Goal: Navigation & Orientation: Go to known website

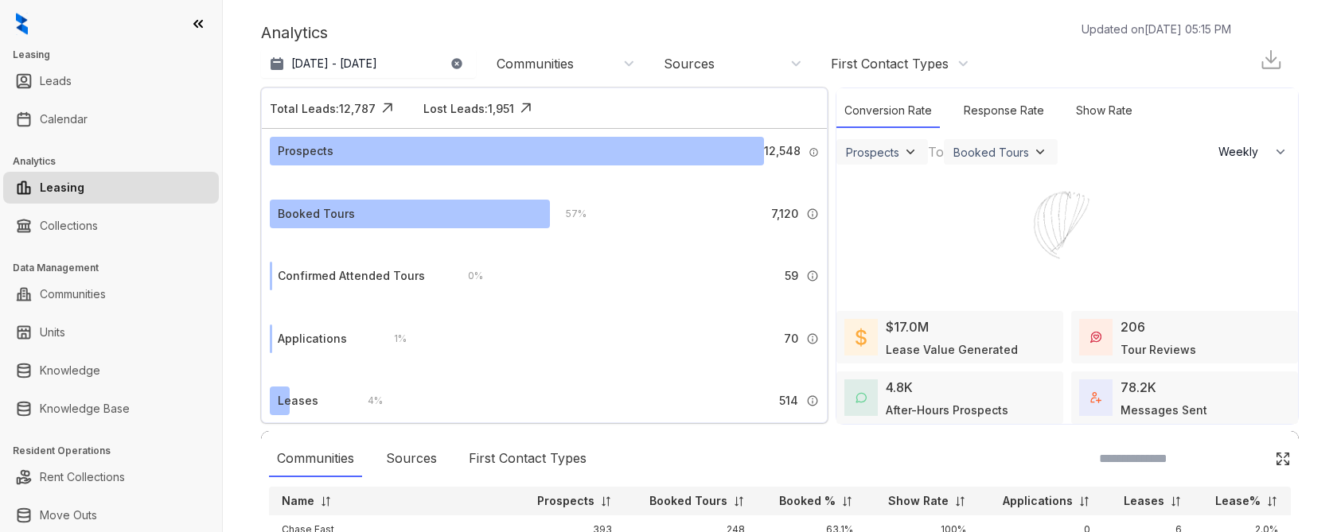
select select "******"
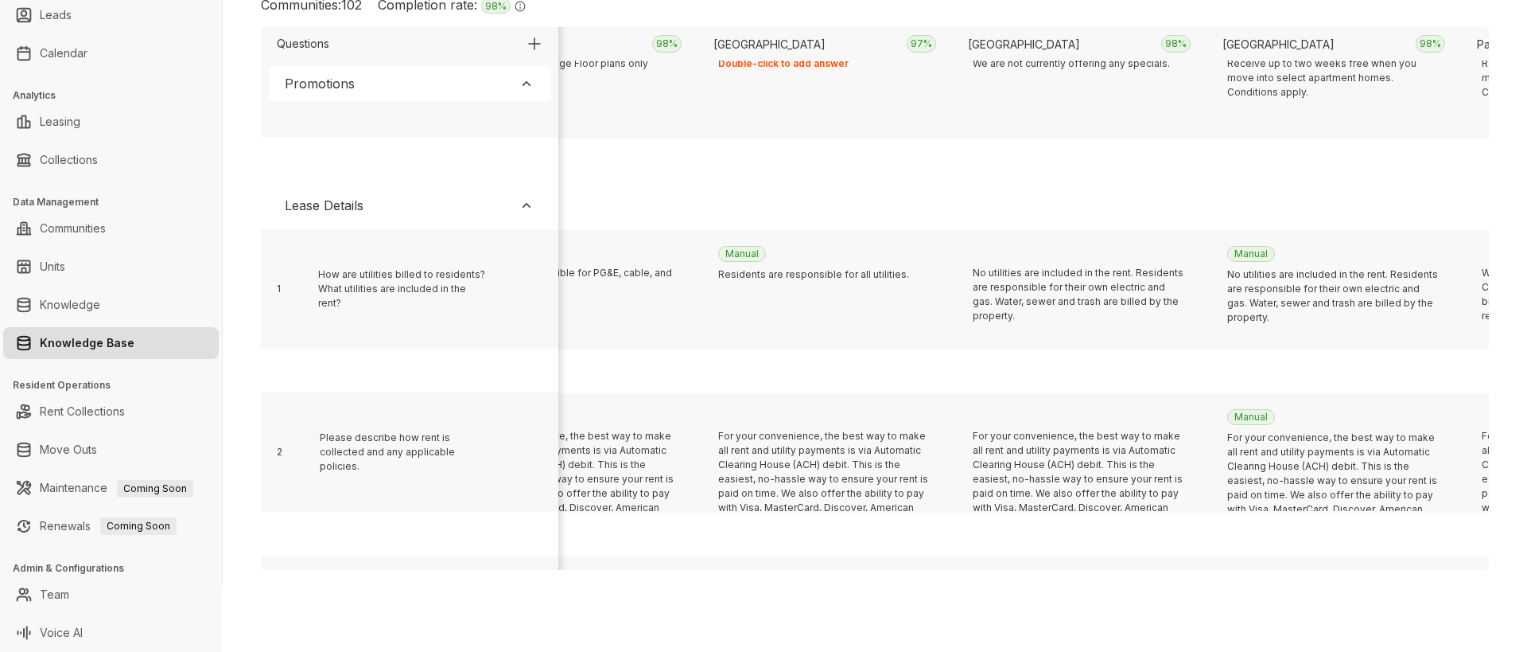
scroll to position [328, 10494]
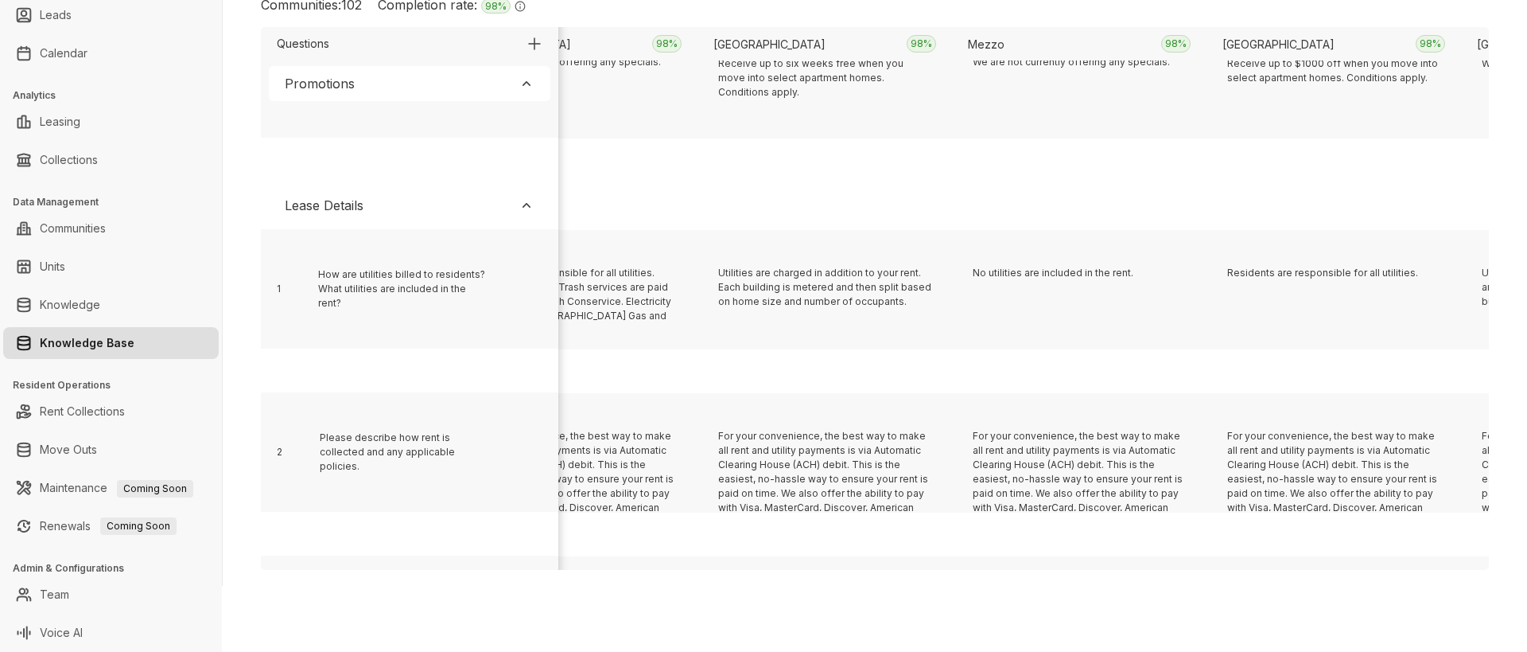
scroll to position [328, 9730]
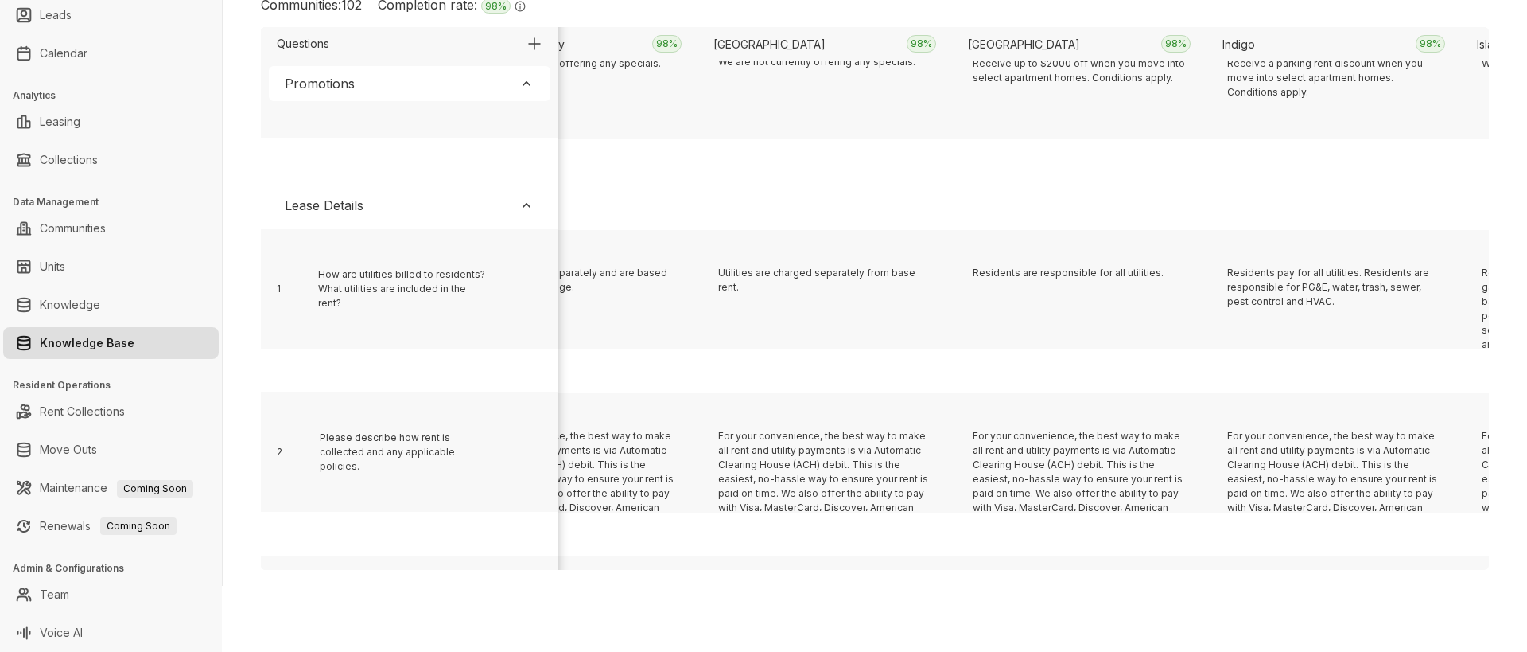
scroll to position [328, 1329]
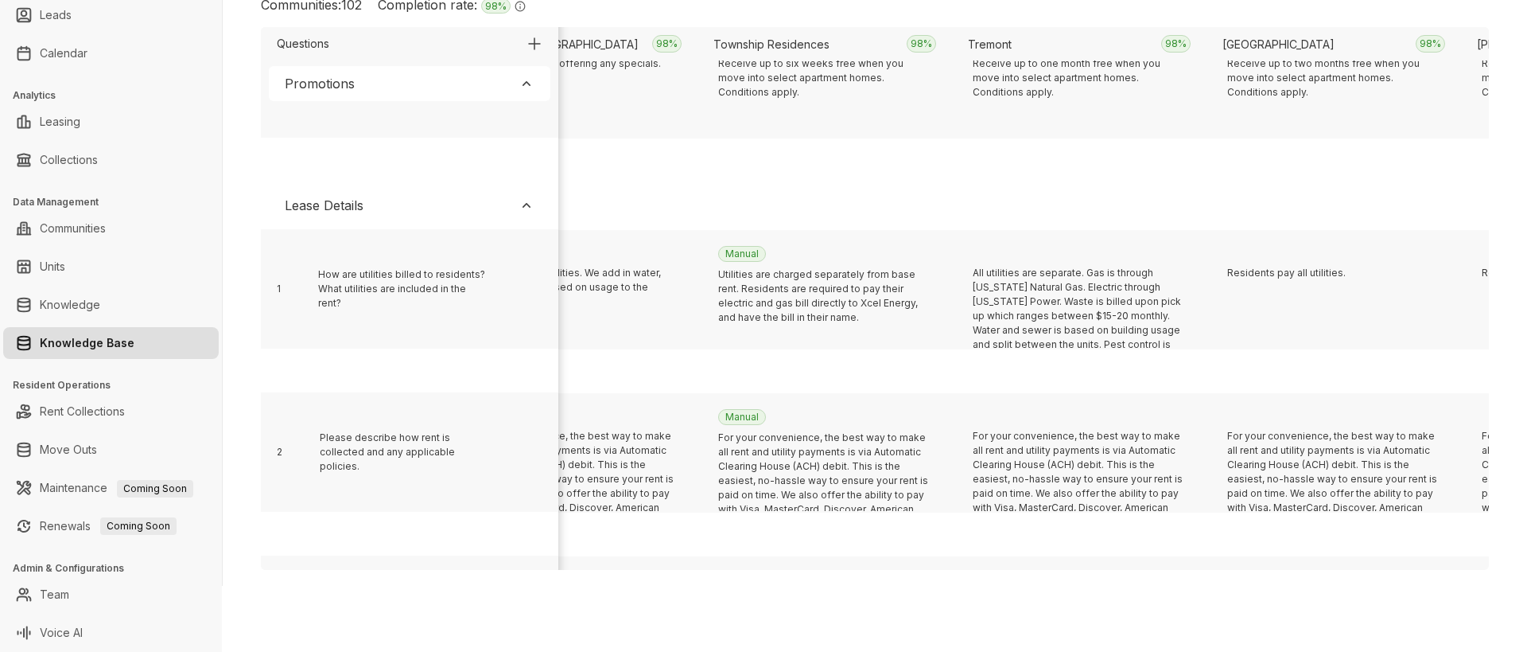
scroll to position [328, 16604]
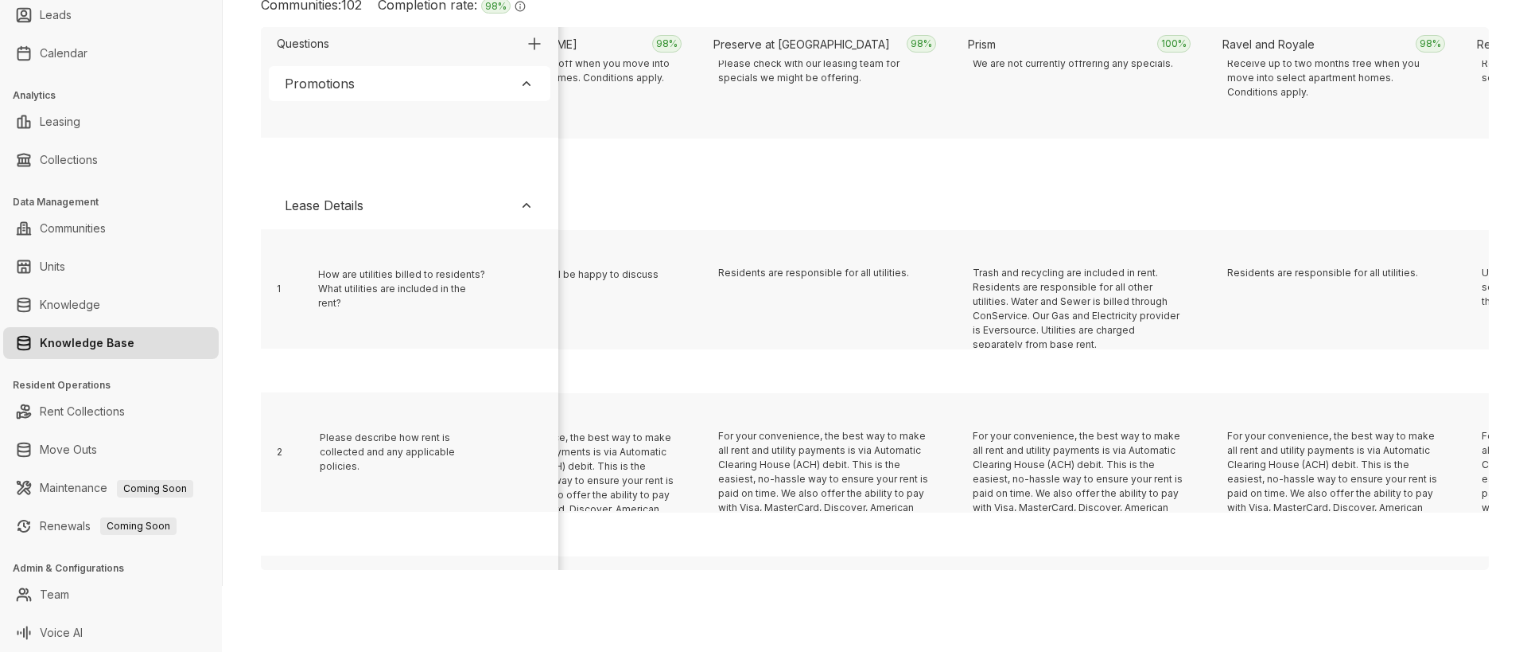
scroll to position [328, 4638]
